Goal: Find specific page/section: Find specific page/section

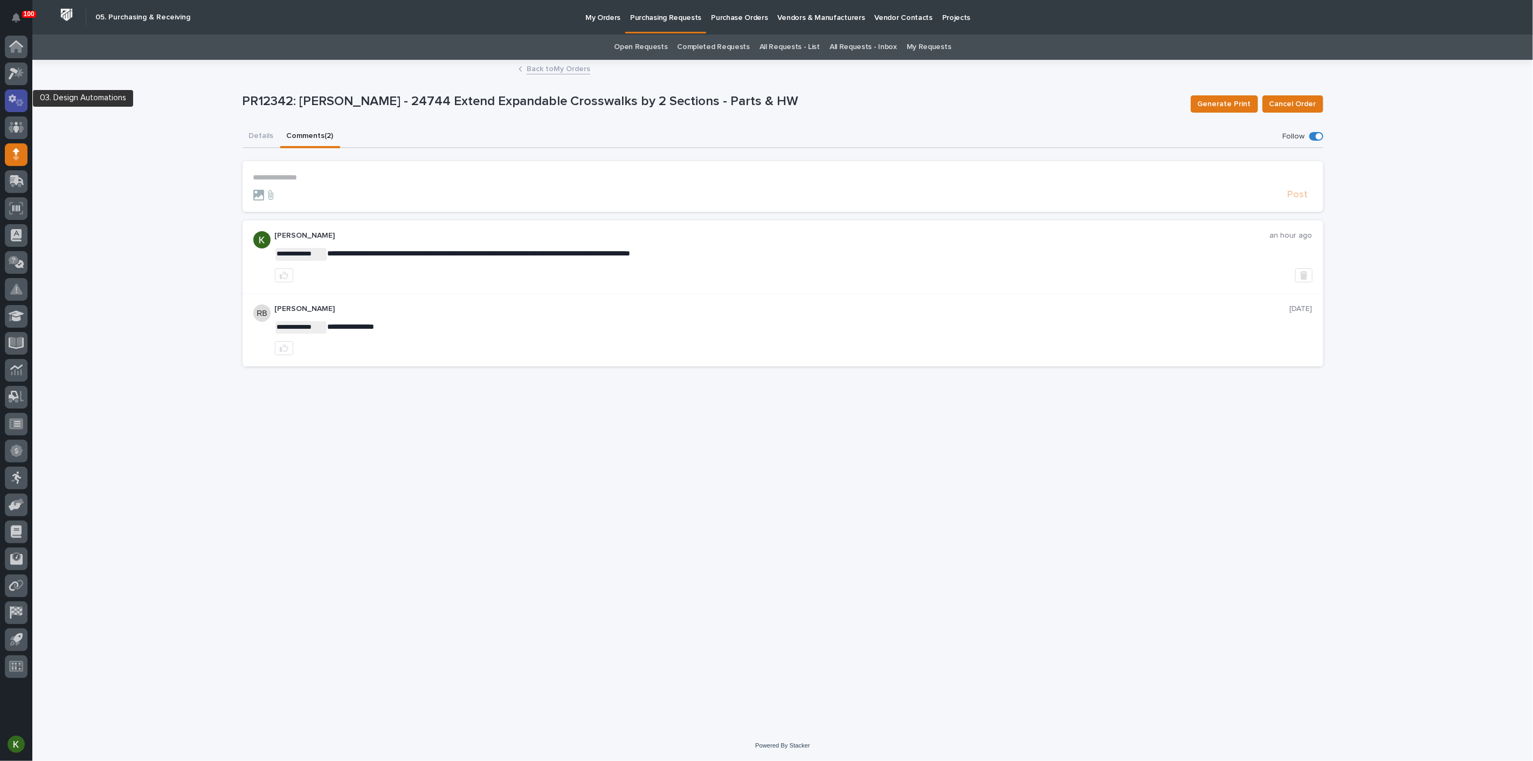
click at [16, 98] on icon at bounding box center [17, 100] width 16 height 12
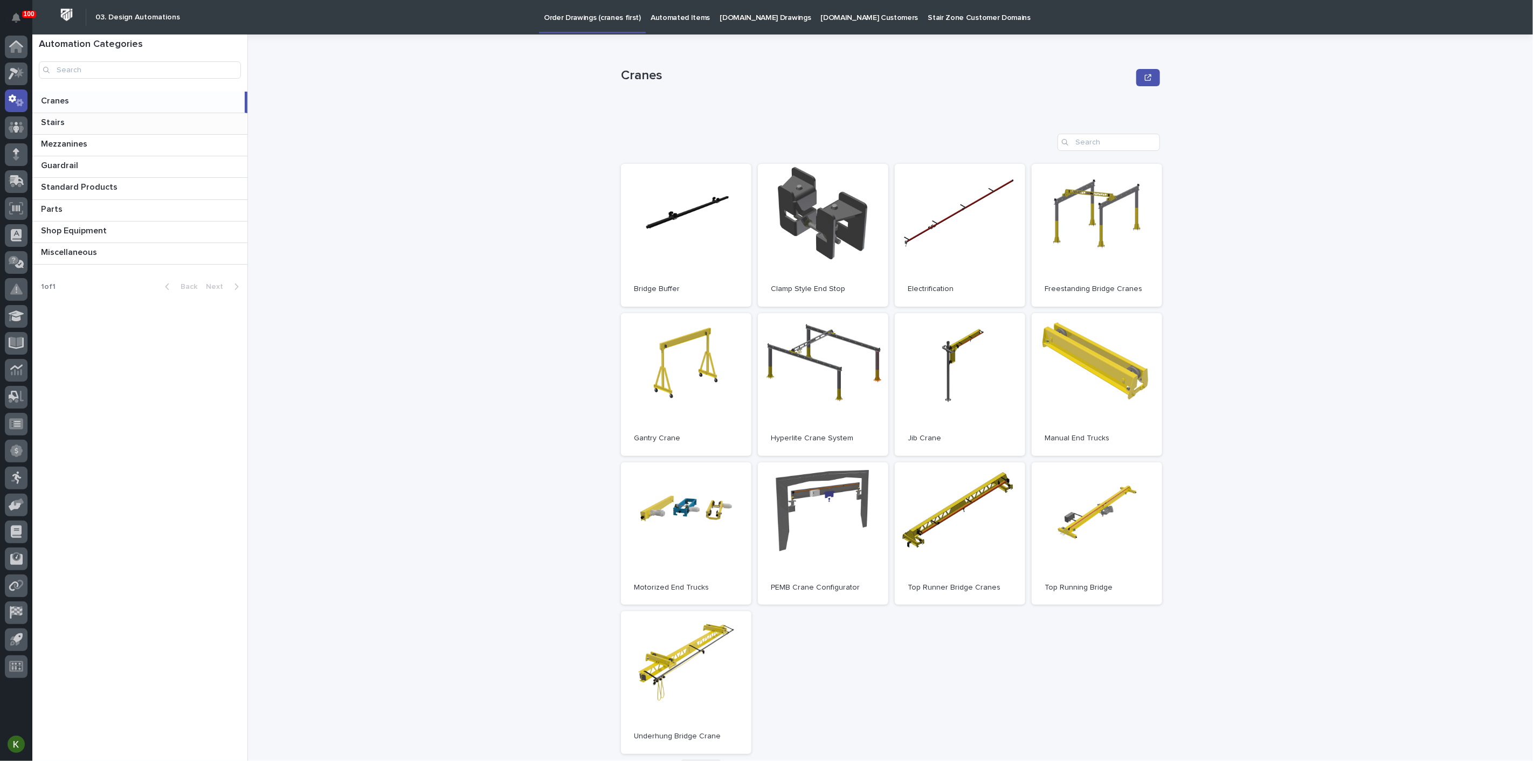
drag, startPoint x: 98, startPoint y: 139, endPoint x: 126, endPoint y: 144, distance: 28.5
click at [98, 128] on p at bounding box center [142, 122] width 202 height 10
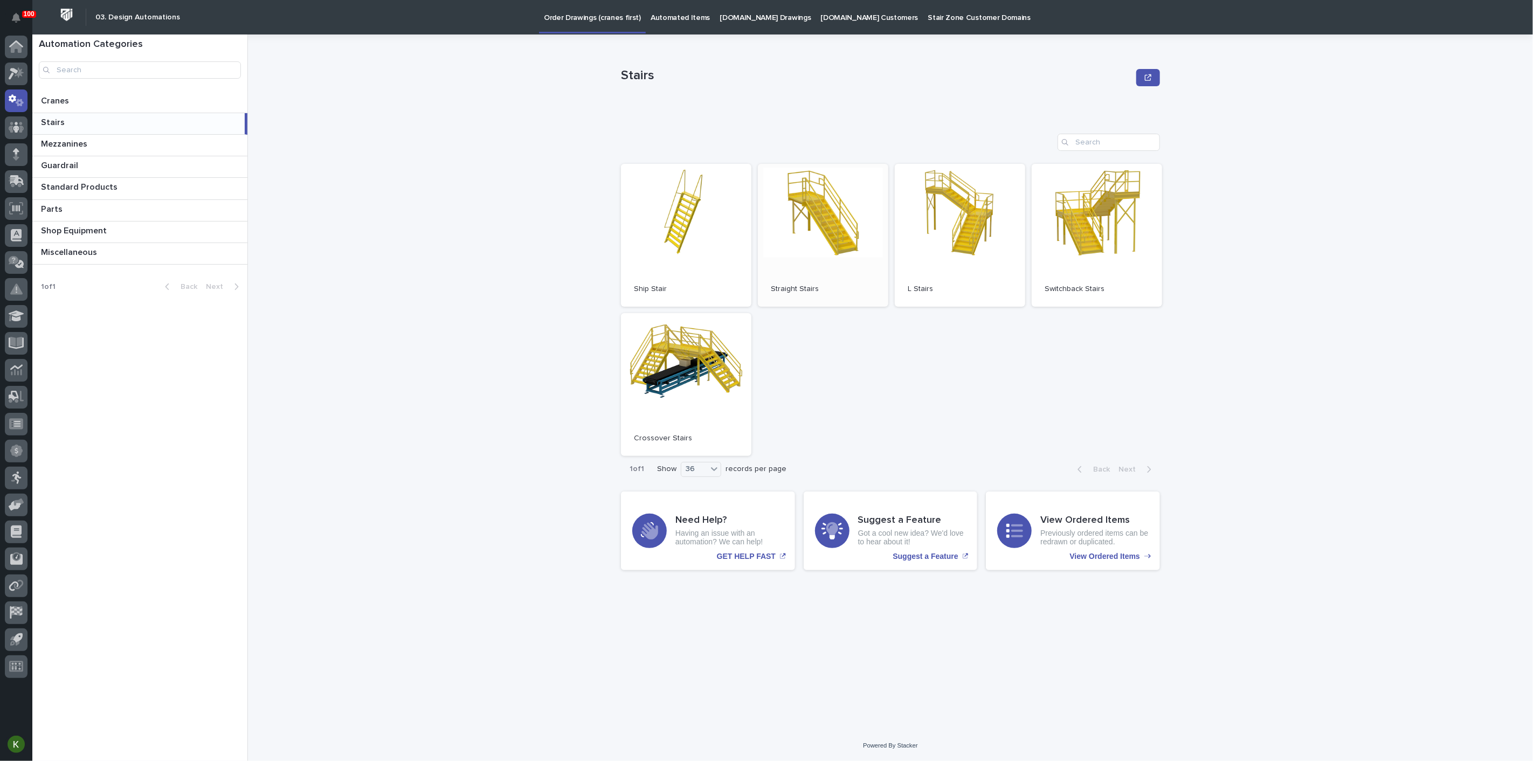
click at [813, 241] on link "Open" at bounding box center [823, 235] width 130 height 143
